Goal: Navigation & Orientation: Find specific page/section

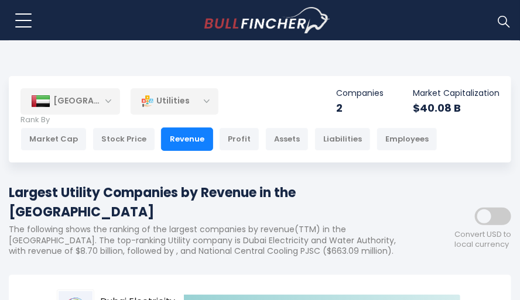
click at [139, 34] on div "Recent searches Trending searches Apple Overview Meta Platforms Financials" at bounding box center [260, 20] width 502 height 41
drag, startPoint x: 150, startPoint y: 26, endPoint x: 143, endPoint y: 26, distance: 6.4
click at [150, 26] on div "Recent searches Trending searches Apple Overview Meta Platforms Financials" at bounding box center [260, 20] width 502 height 41
click at [11, 17] on button at bounding box center [23, 20] width 29 height 29
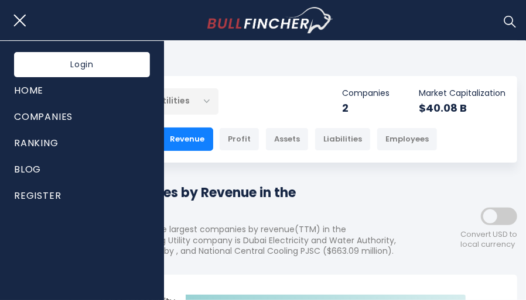
click at [299, 78] on div "[GEOGRAPHIC_DATA] Entire World 30,364 [GEOGRAPHIC_DATA] United States 3,960" at bounding box center [263, 119] width 508 height 87
click at [504, 61] on body "Home Companies Ranking Blog Register Login Home" at bounding box center [263, 150] width 526 height 300
click at [16, 16] on button at bounding box center [23, 20] width 29 height 29
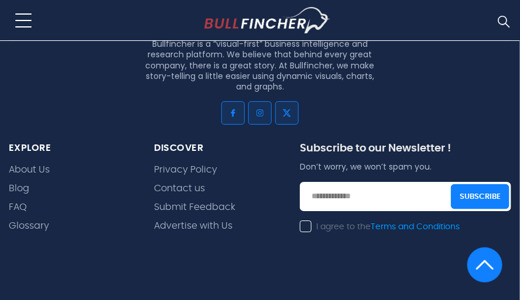
scroll to position [976, 0]
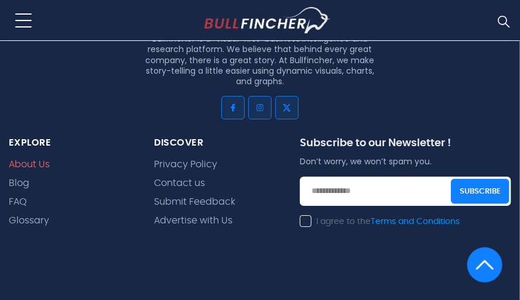
click at [35, 163] on link "About Us" at bounding box center [29, 164] width 41 height 11
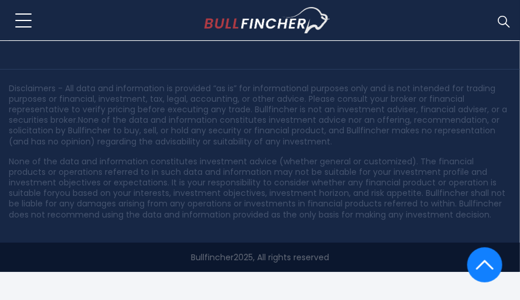
scroll to position [1251, 0]
